Goal: Information Seeking & Learning: Learn about a topic

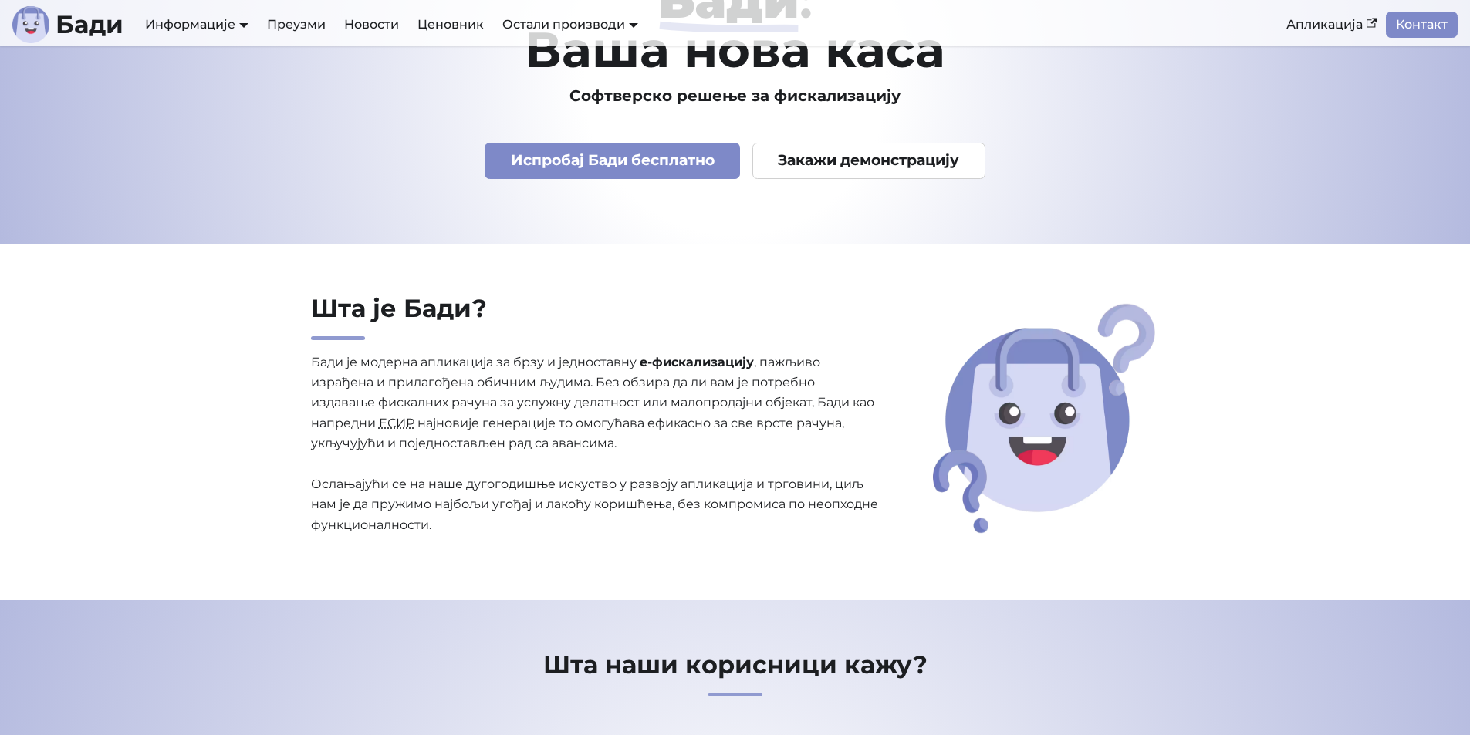
scroll to position [231, 0]
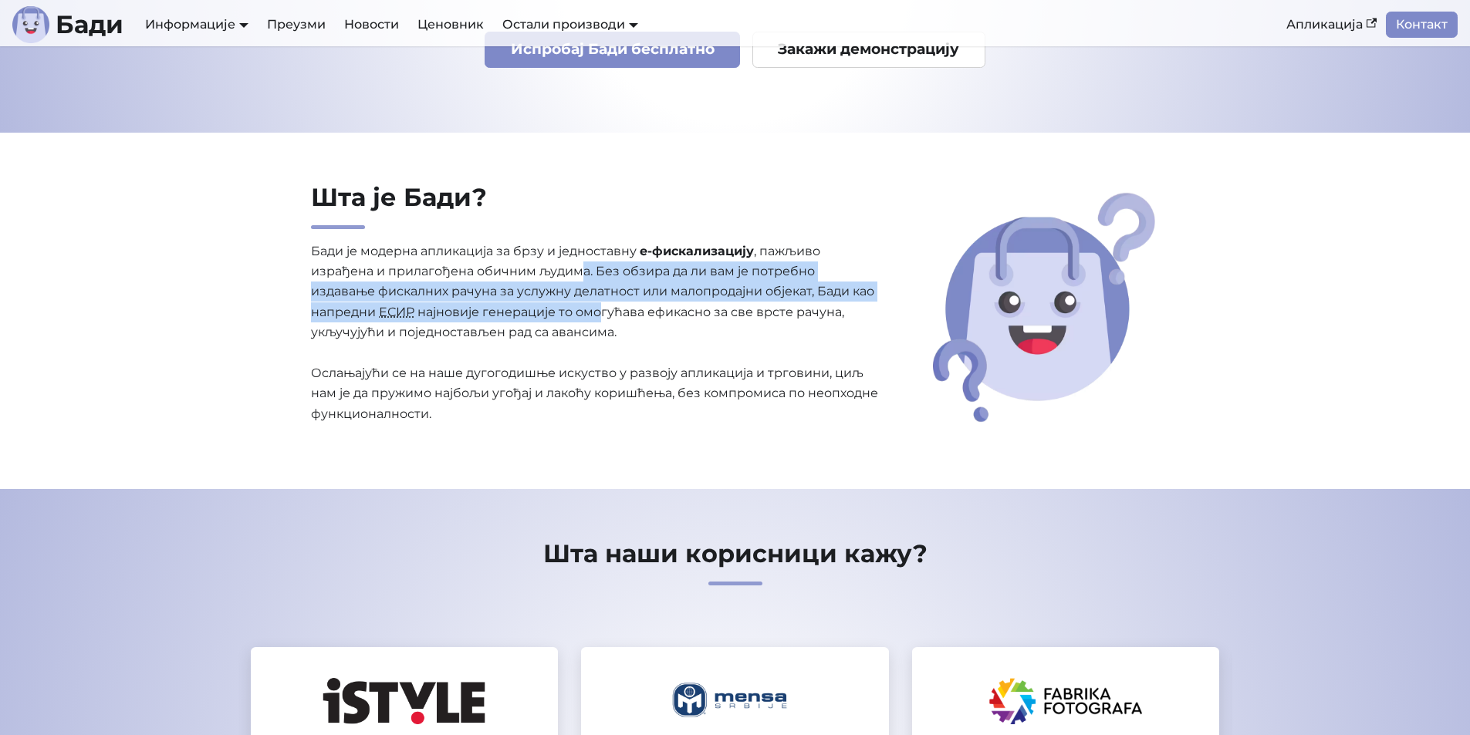
drag, startPoint x: 584, startPoint y: 275, endPoint x: 603, endPoint y: 316, distance: 45.6
click at [603, 316] on p "Бади је модерна апликација за брзу и једноставну е-фискализацију , пажљиво изра…" at bounding box center [595, 333] width 569 height 184
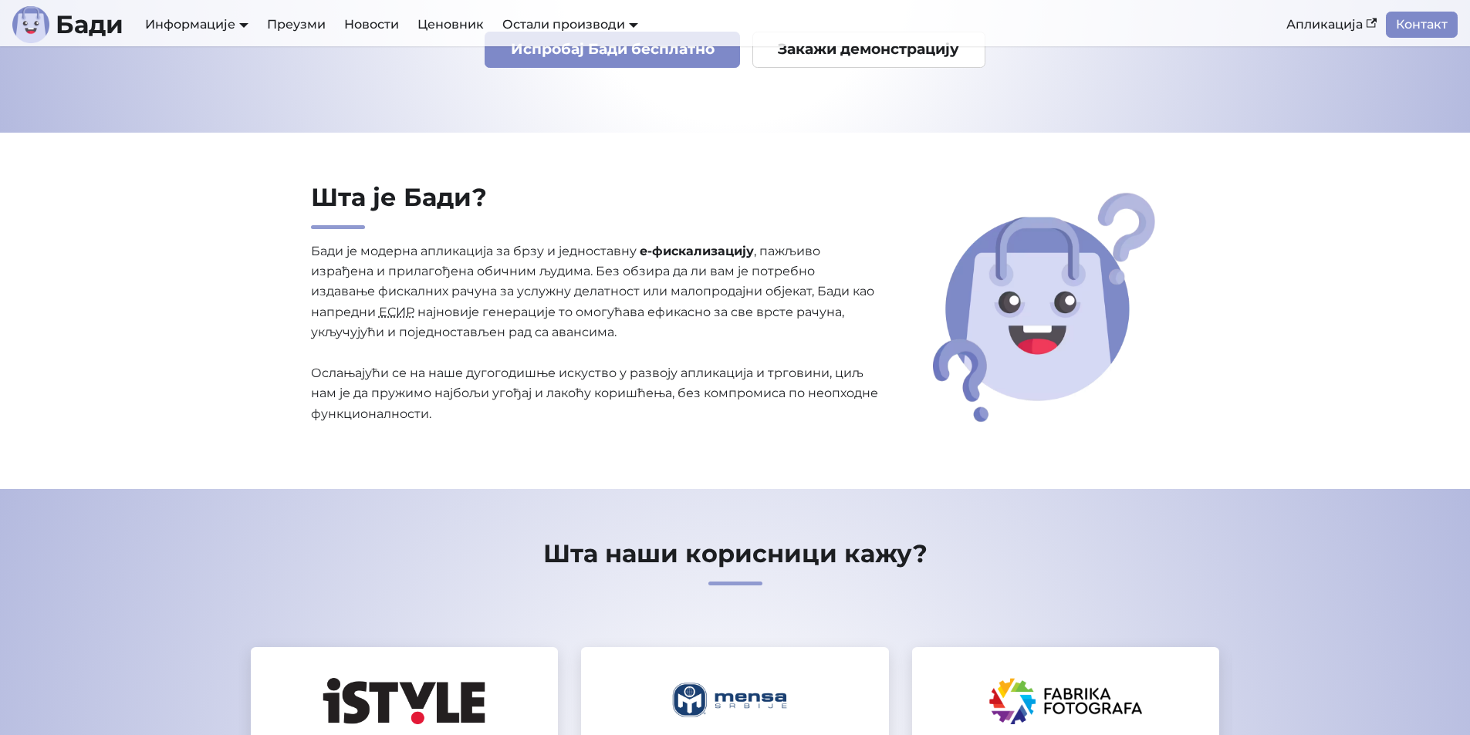
click at [597, 341] on p "Бади је модерна апликација за брзу и једноставну е-фискализацију , пажљиво изра…" at bounding box center [595, 333] width 569 height 184
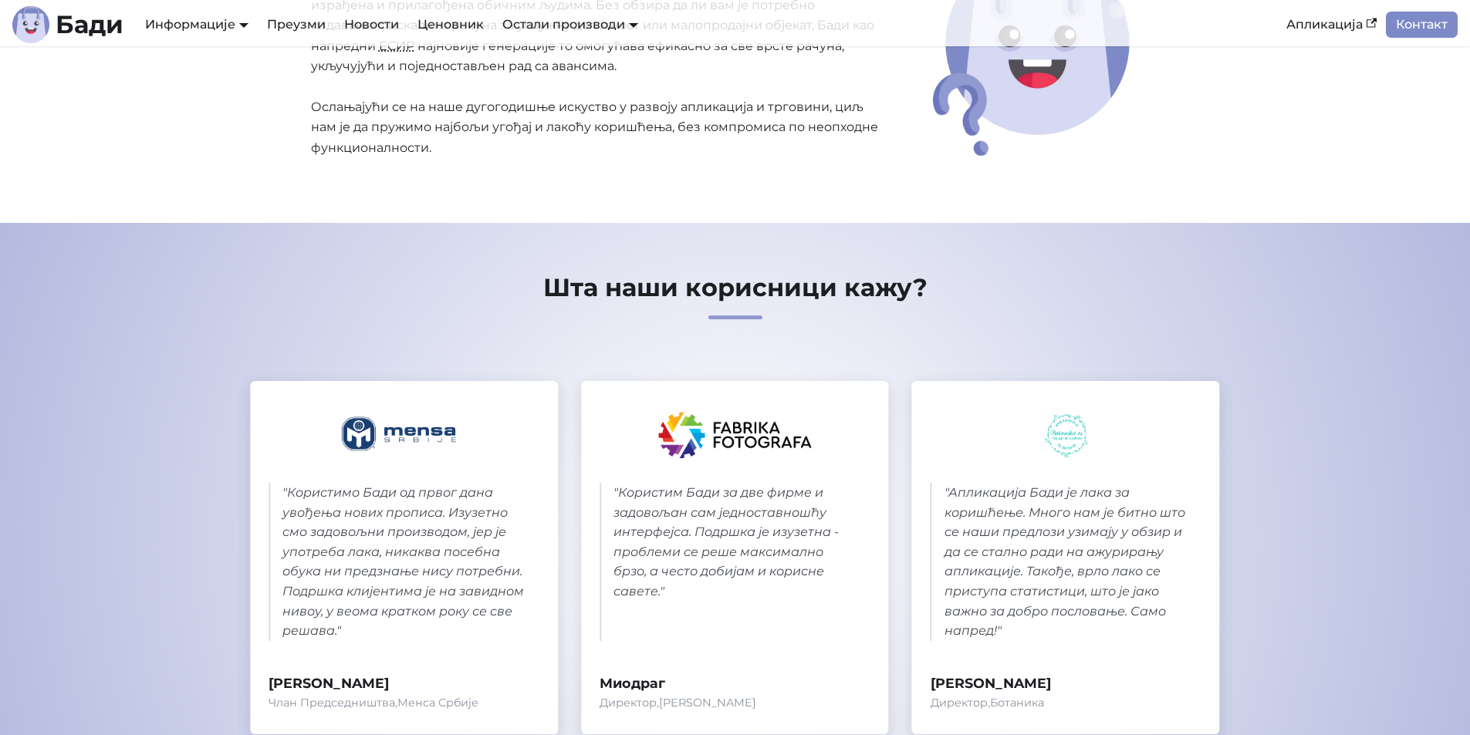
scroll to position [540, 0]
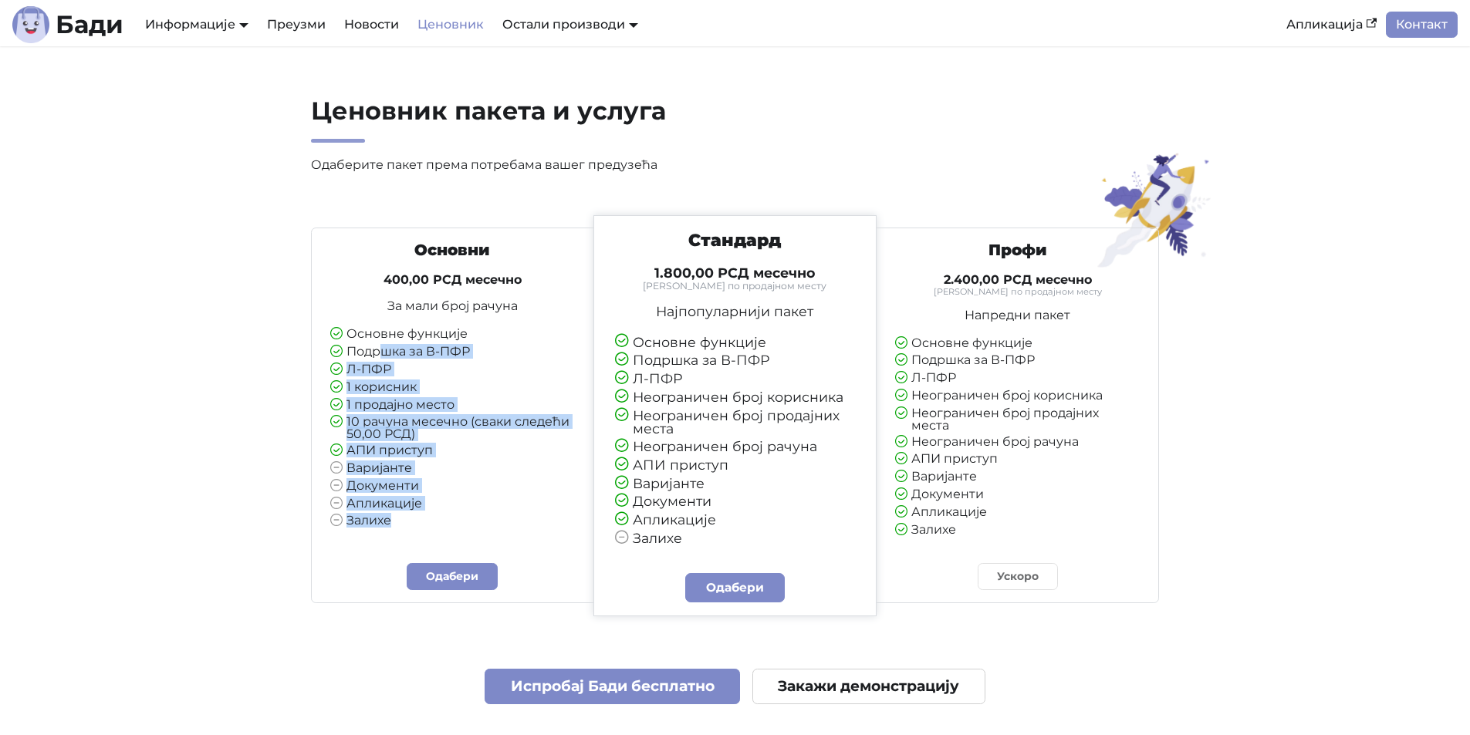
drag, startPoint x: 382, startPoint y: 355, endPoint x: 456, endPoint y: 534, distance: 193.7
click at [456, 534] on div "Основни 400,00 РСД месечно За мали број рачуна Основне функције Подршка за В-ПФ…" at bounding box center [452, 391] width 269 height 300
click at [481, 508] on li "Апликације" at bounding box center [452, 505] width 245 height 14
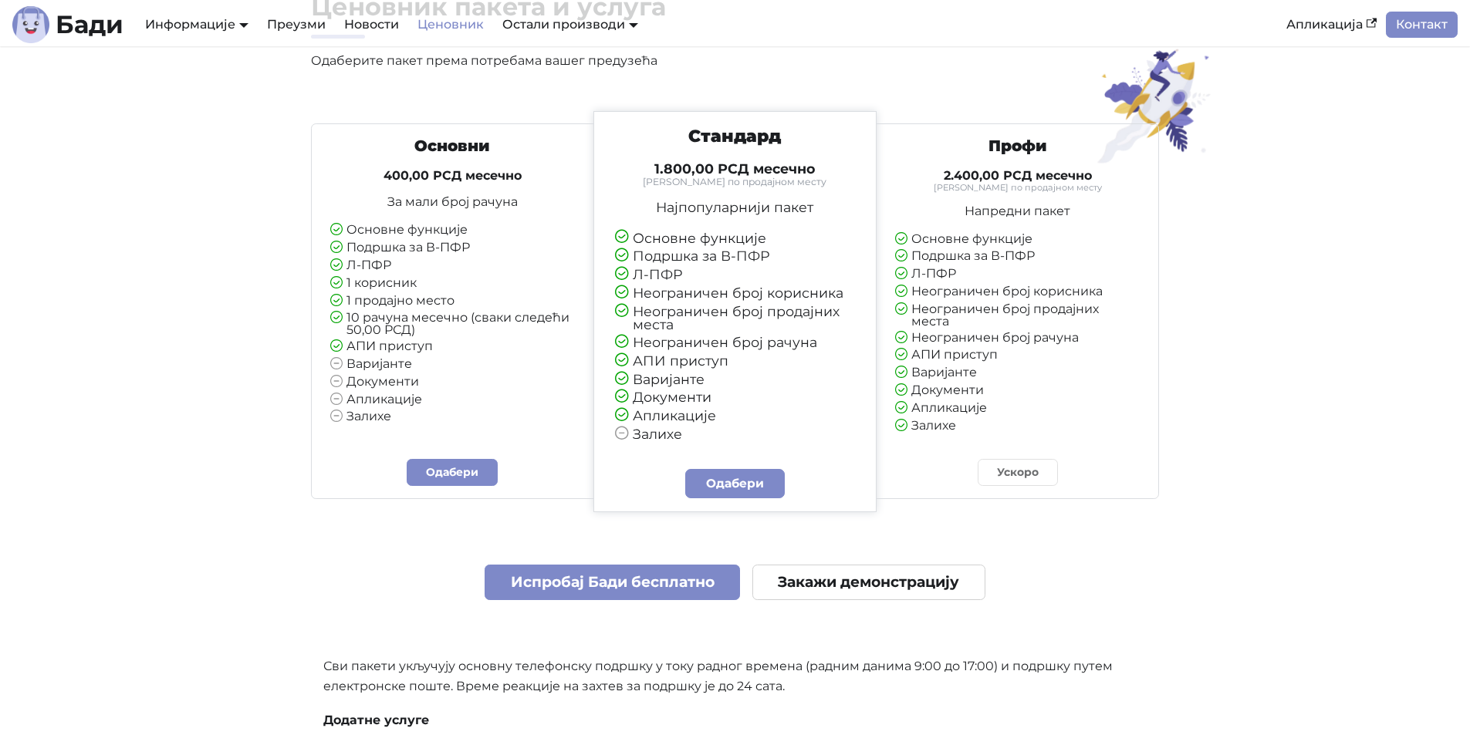
scroll to position [77, 0]
